Goal: Information Seeking & Learning: Check status

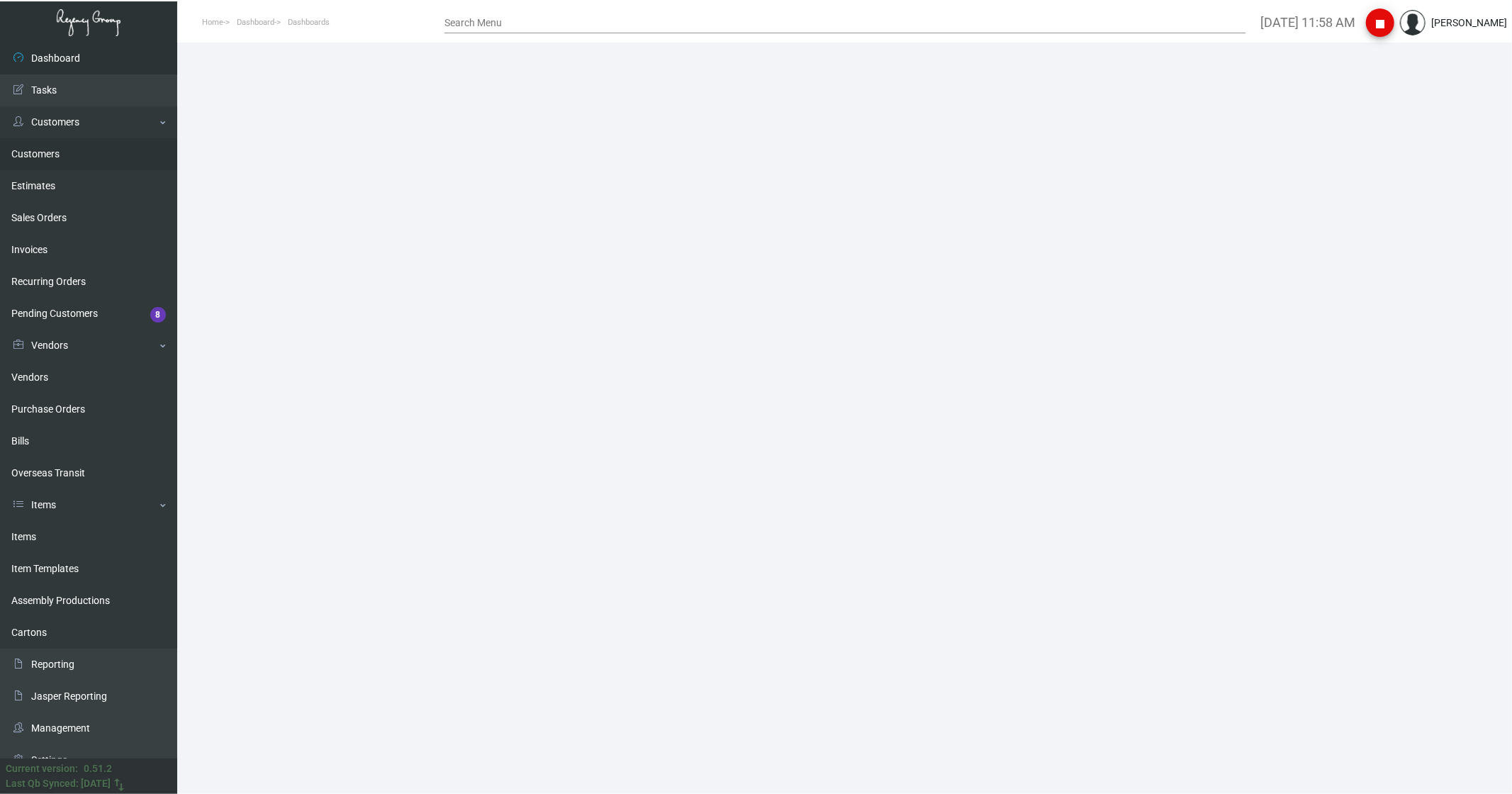
click at [54, 58] on link "Customers" at bounding box center [89, 154] width 177 height 32
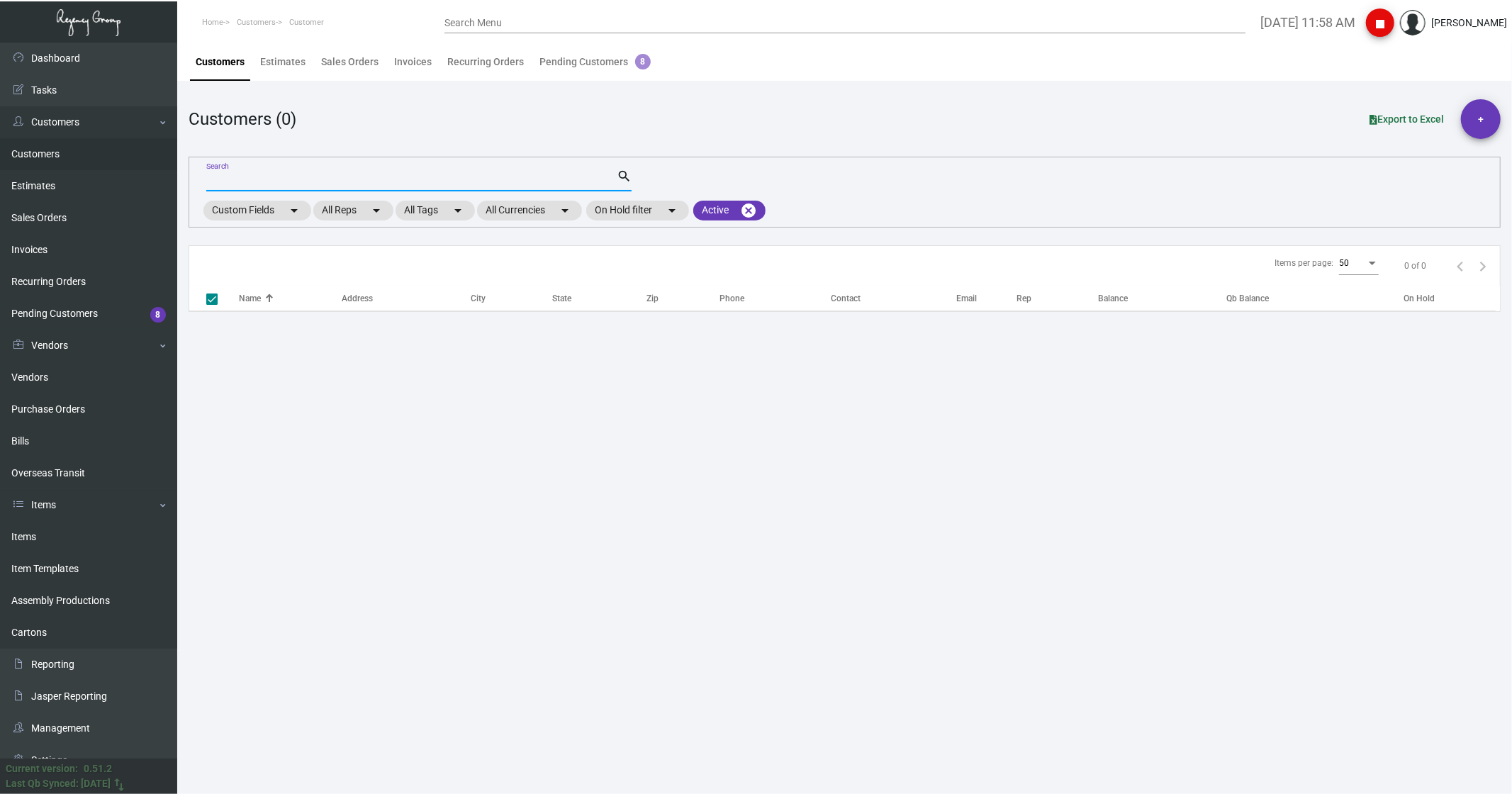
click at [234, 58] on input "Search" at bounding box center [411, 180] width 410 height 11
type input "c"
checkbox input "false"
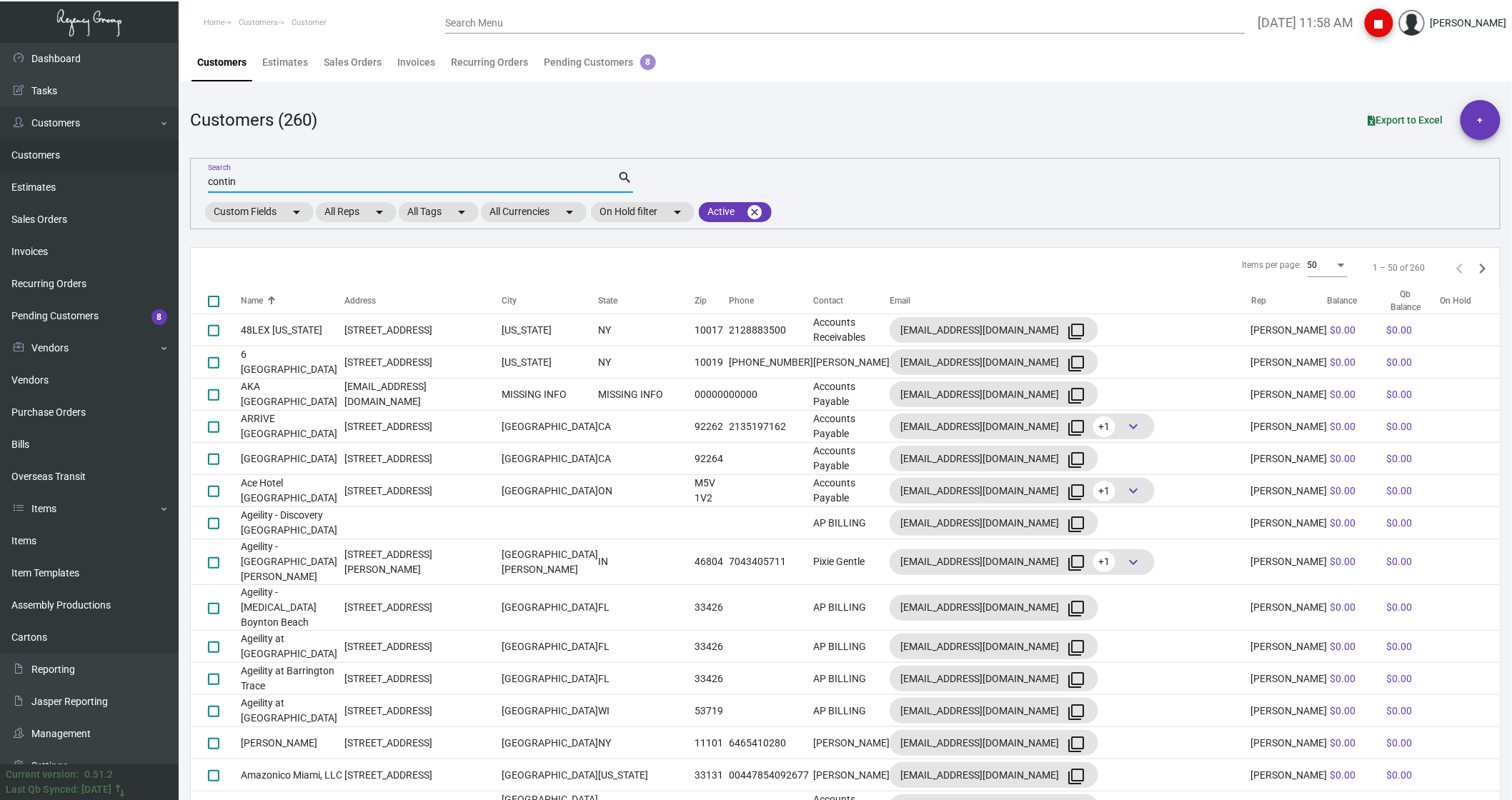
type input "contin"
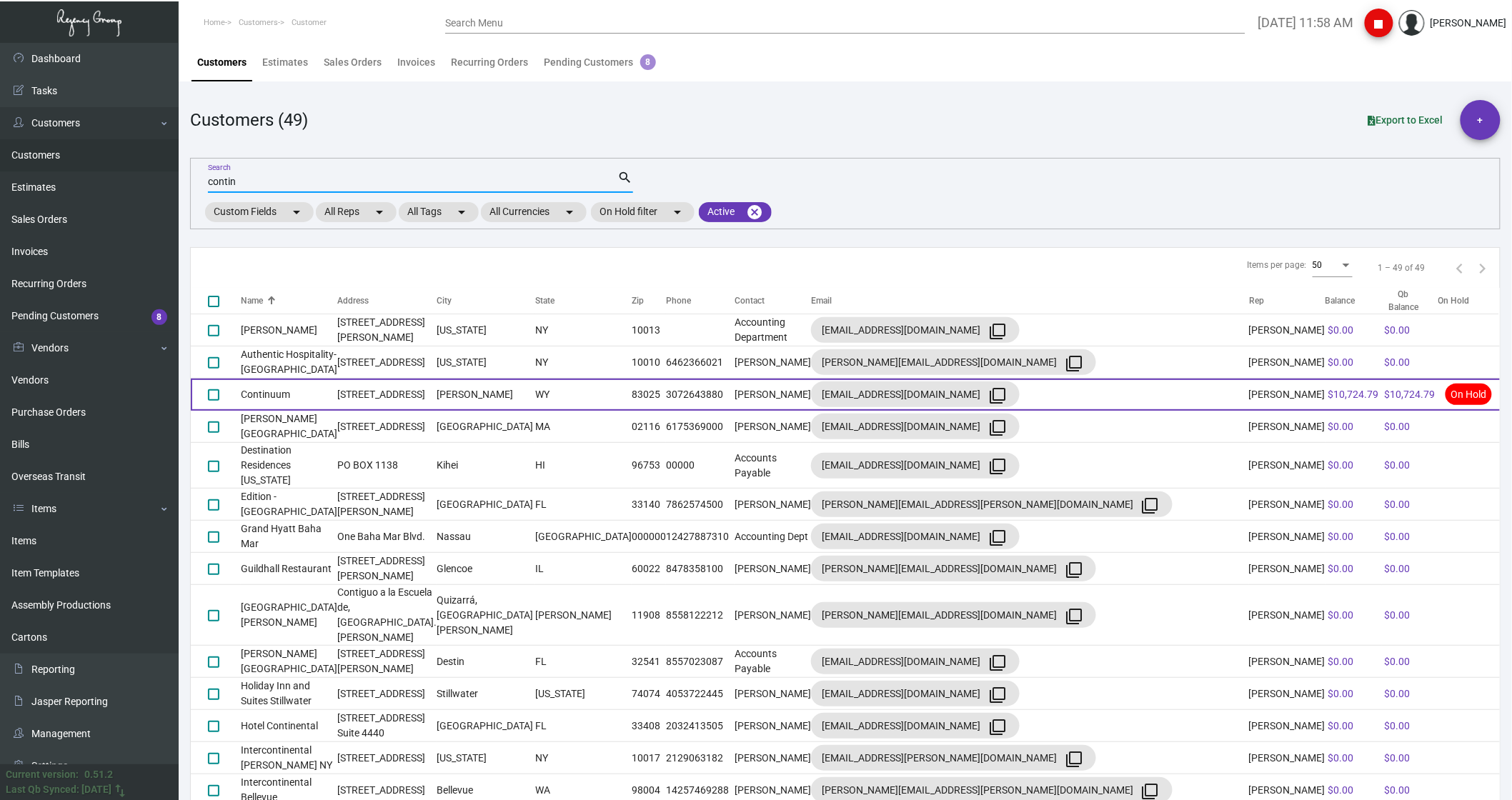
click at [325, 59] on td "Continuum" at bounding box center [290, 395] width 97 height 33
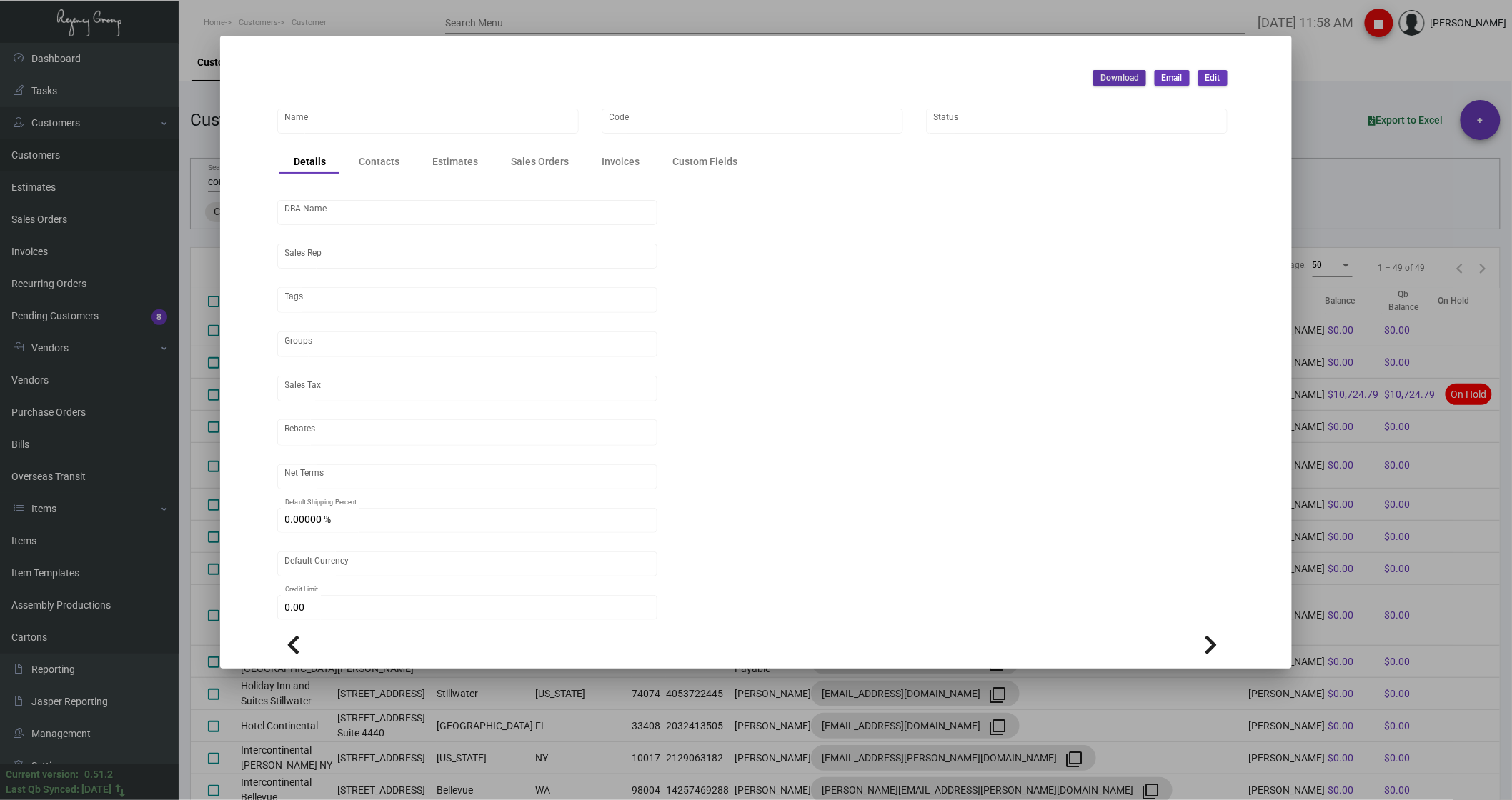
type input "Continuum"
type input "CTM"
type input "[PERSON_NAME]"
type input "Out of State"
type input "Net 30"
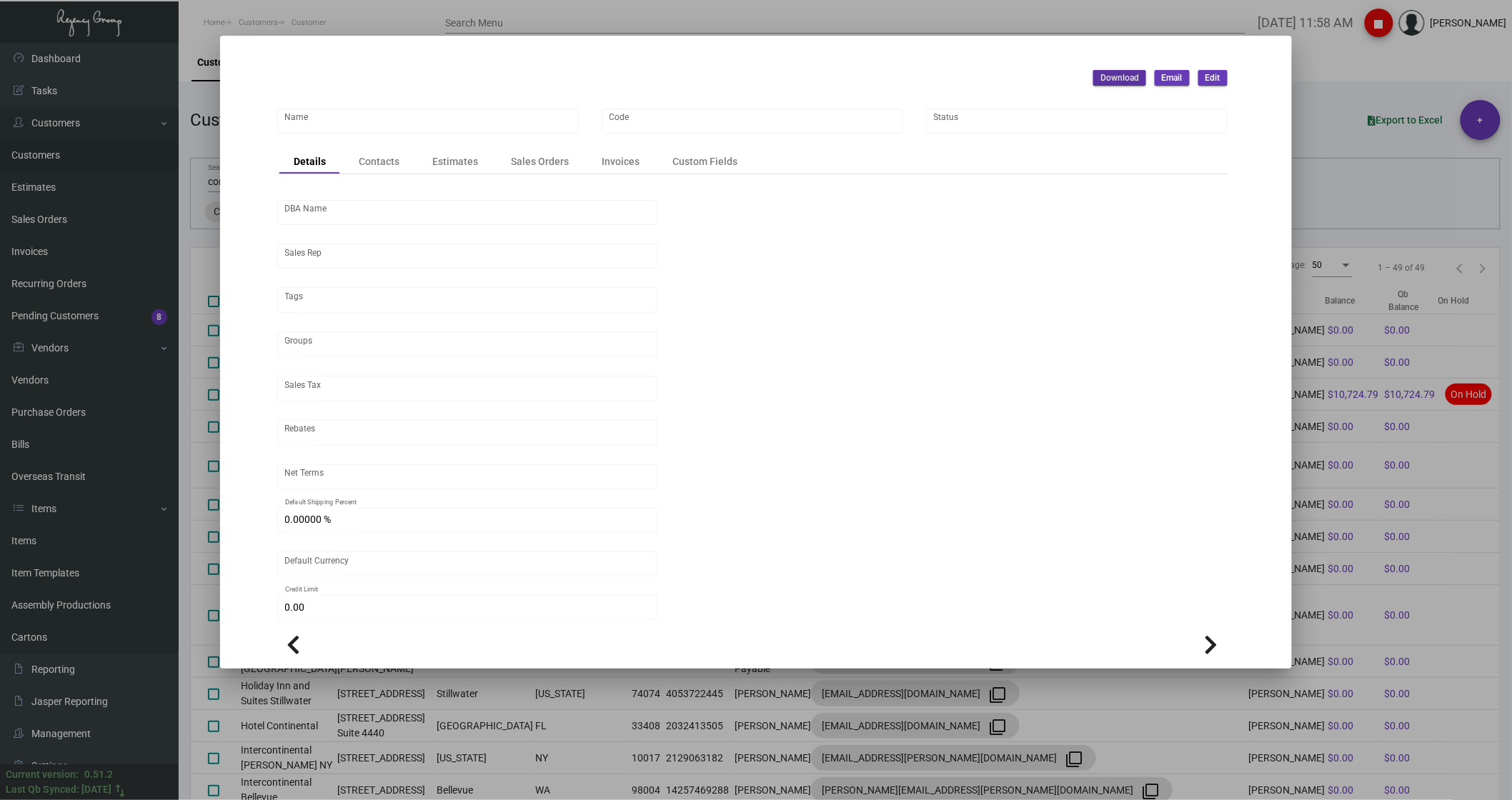
type input "United States Dollar $"
type input "$ 0.00"
checkbox input "true"
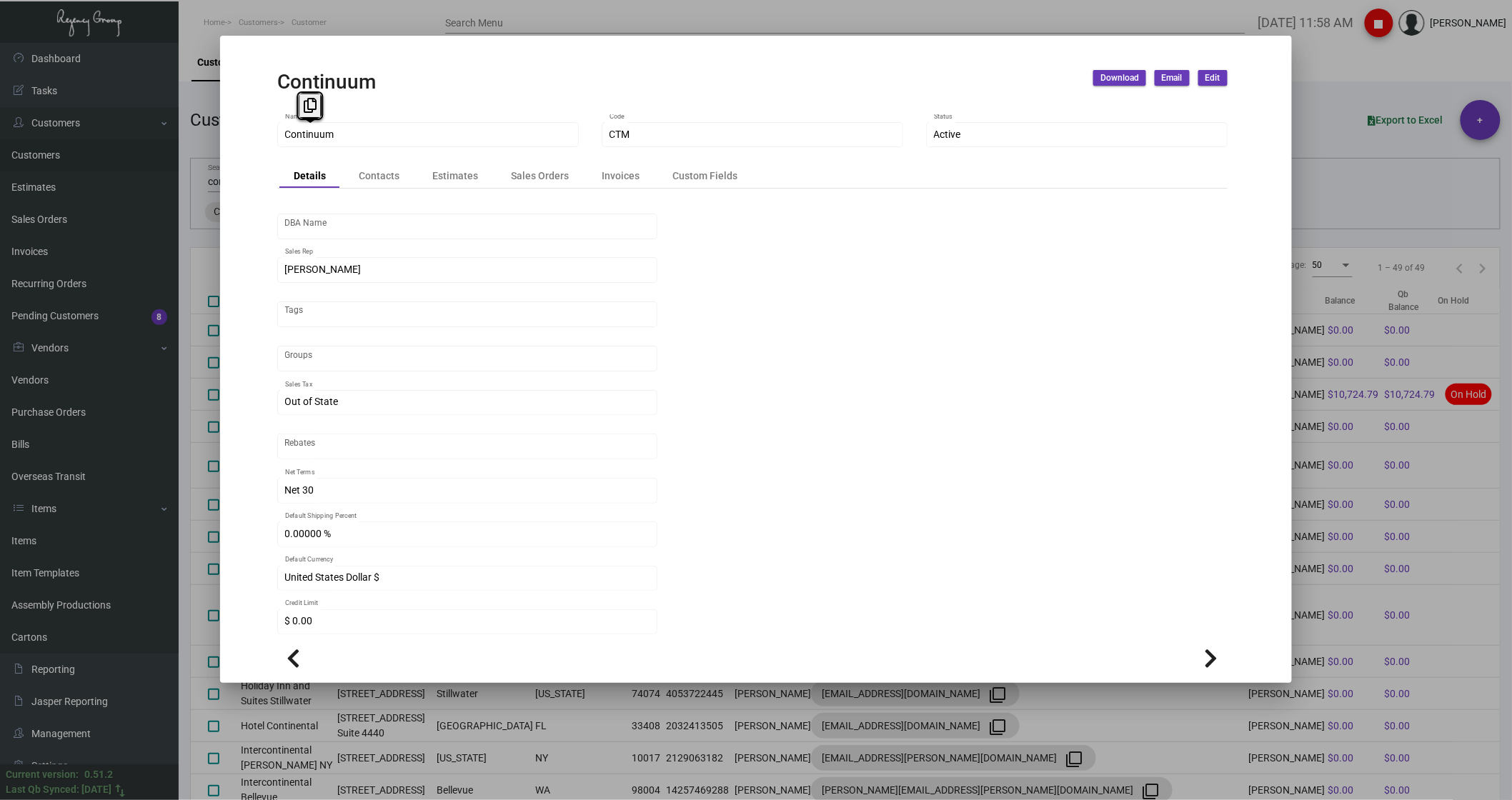
click at [255, 59] on mat-dialog-container "Continuum Download Email Edit Continuum Name CTM Code Active Status Details Con…" at bounding box center [756, 359] width 1072 height 647
